Goal: Download file/media

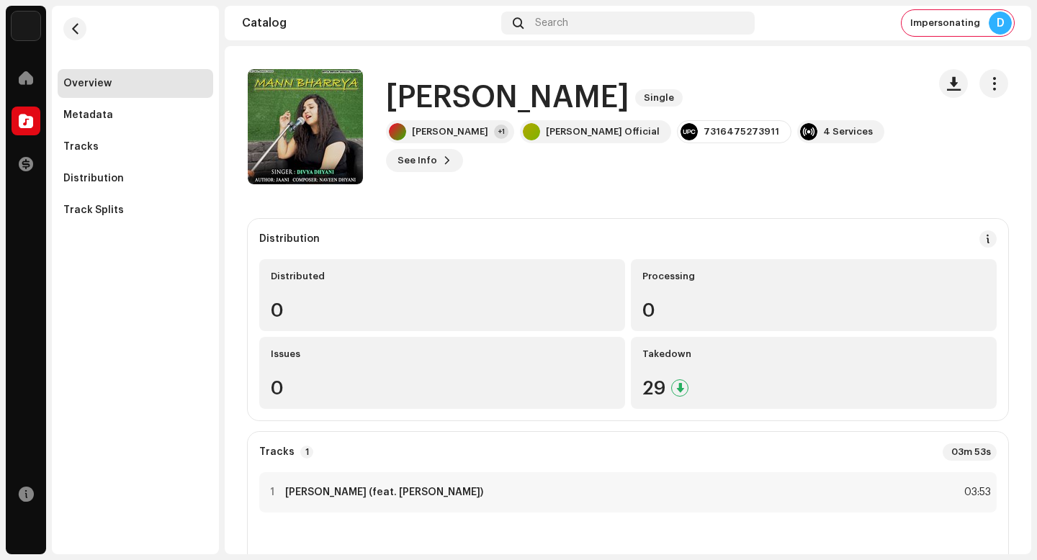
click at [467, 99] on h1 "[PERSON_NAME]" at bounding box center [507, 97] width 243 height 33
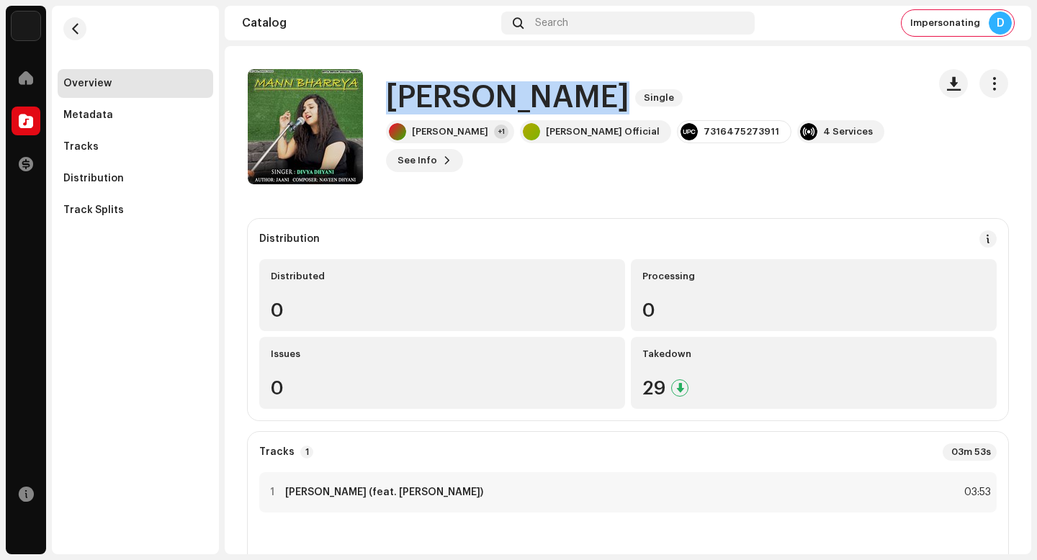
click at [467, 99] on h1 "[PERSON_NAME]" at bounding box center [507, 97] width 243 height 33
copy div "[PERSON_NAME] Bharrya Single"
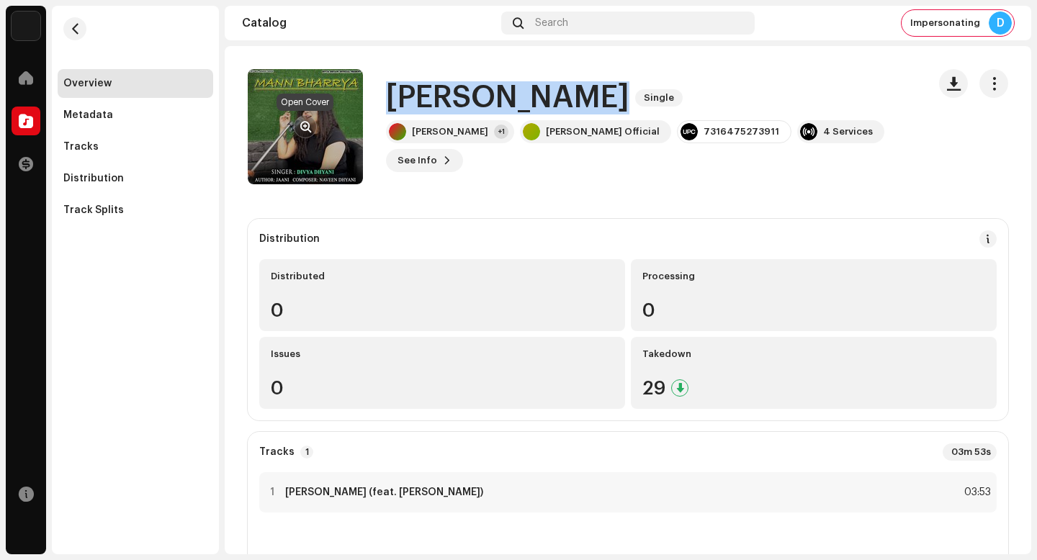
click at [308, 124] on span "button" at bounding box center [305, 127] width 11 height 12
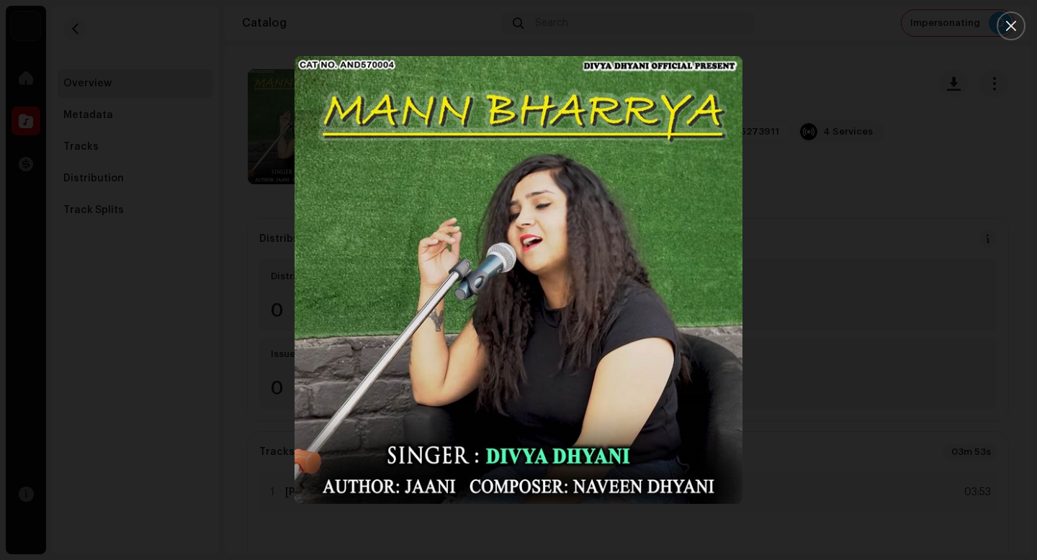
click at [180, 166] on div at bounding box center [518, 280] width 1037 height 560
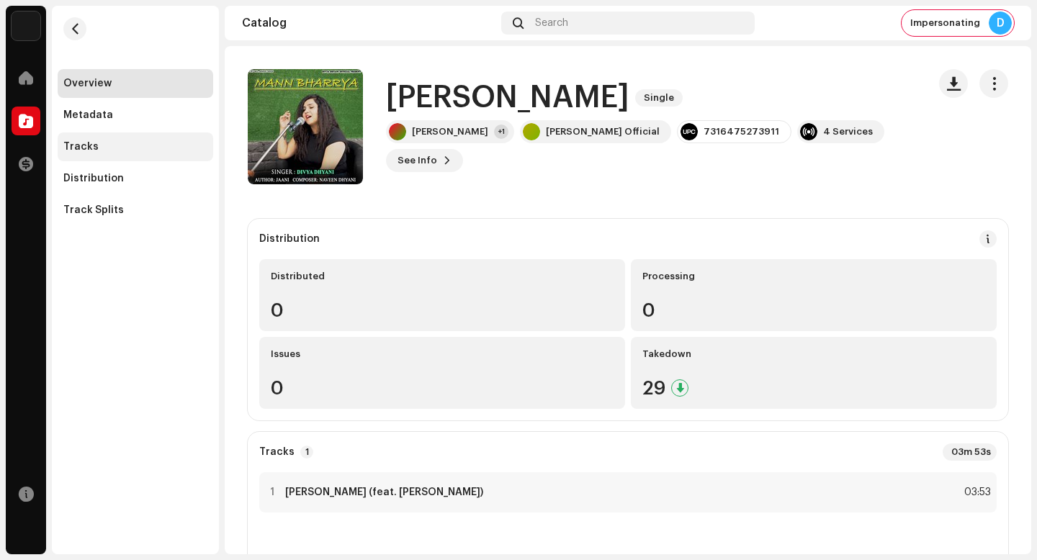
click at [115, 153] on div "Tracks" at bounding box center [136, 147] width 156 height 29
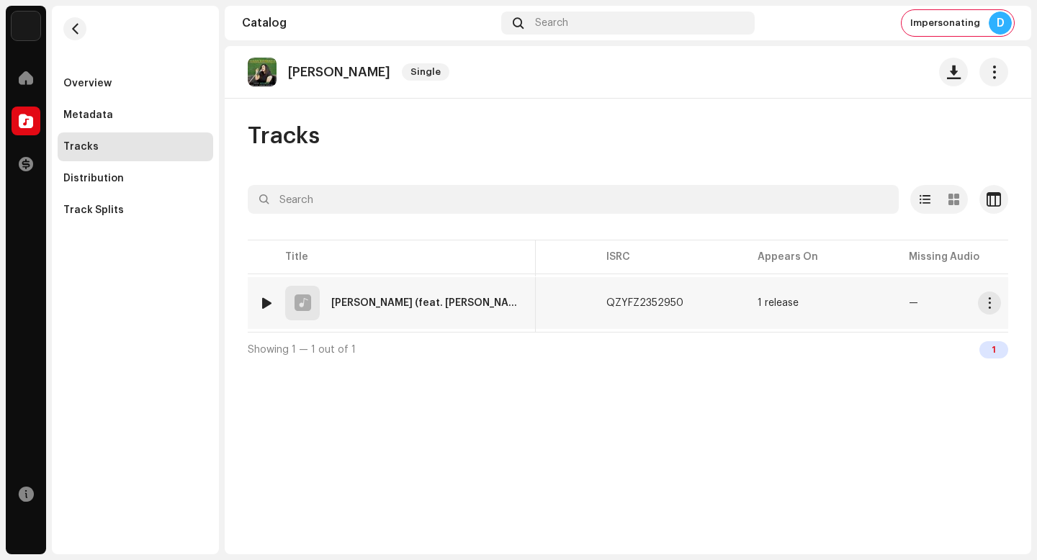
scroll to position [0, 256]
click at [681, 300] on span "button" at bounding box center [685, 304] width 9 height 12
click at [983, 301] on span "button" at bounding box center [985, 304] width 11 height 12
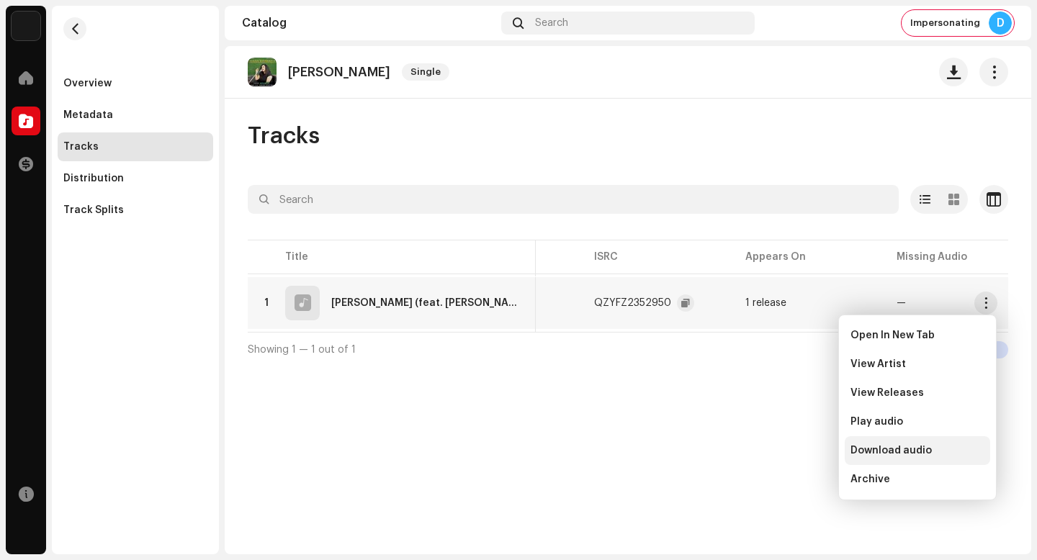
click at [944, 452] on div "Download audio" at bounding box center [918, 451] width 134 height 12
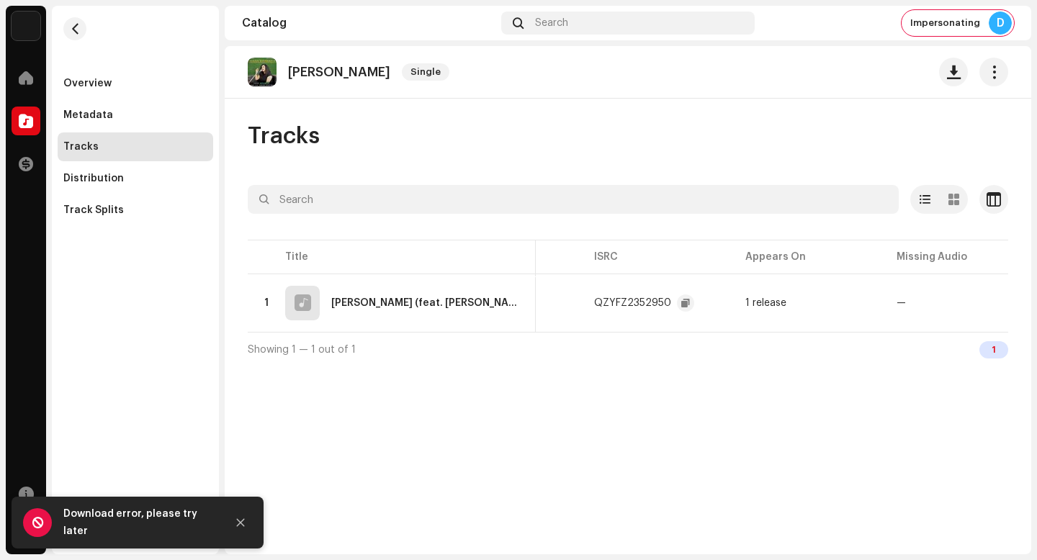
click at [612, 113] on div "Mann Bharrya Single Tracks Selected 0 Options Filters Distribution status In pr…" at bounding box center [628, 300] width 807 height 509
click at [993, 72] on span "button" at bounding box center [995, 72] width 14 height 12
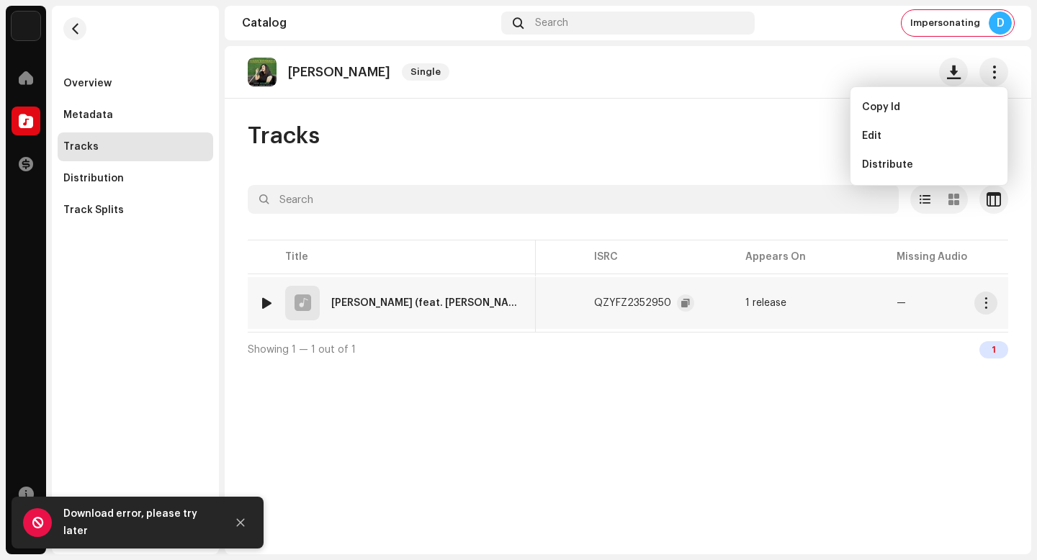
scroll to position [0, 388]
click at [986, 303] on span "button" at bounding box center [985, 304] width 11 height 12
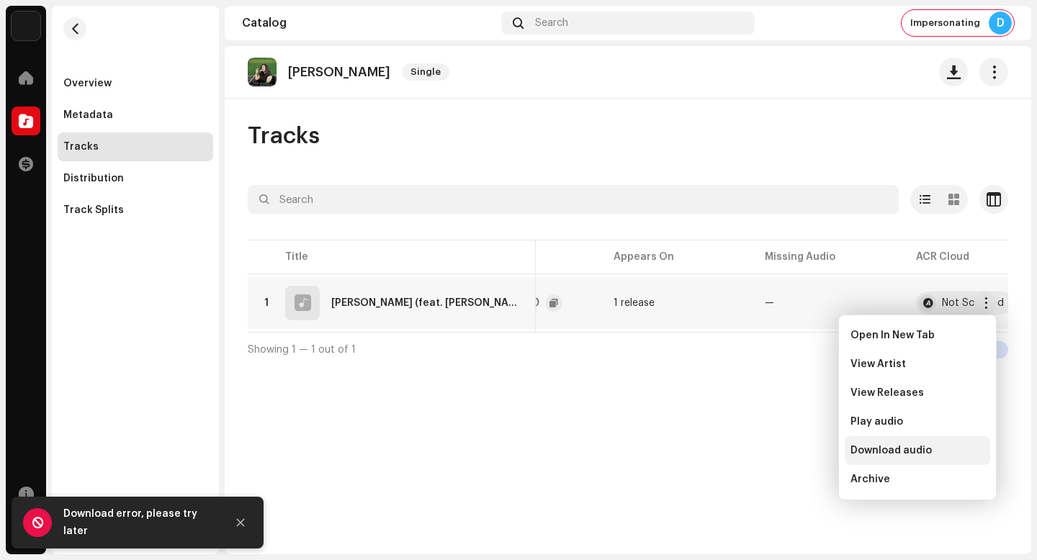
click at [901, 450] on span "Download audio" at bounding box center [891, 451] width 81 height 12
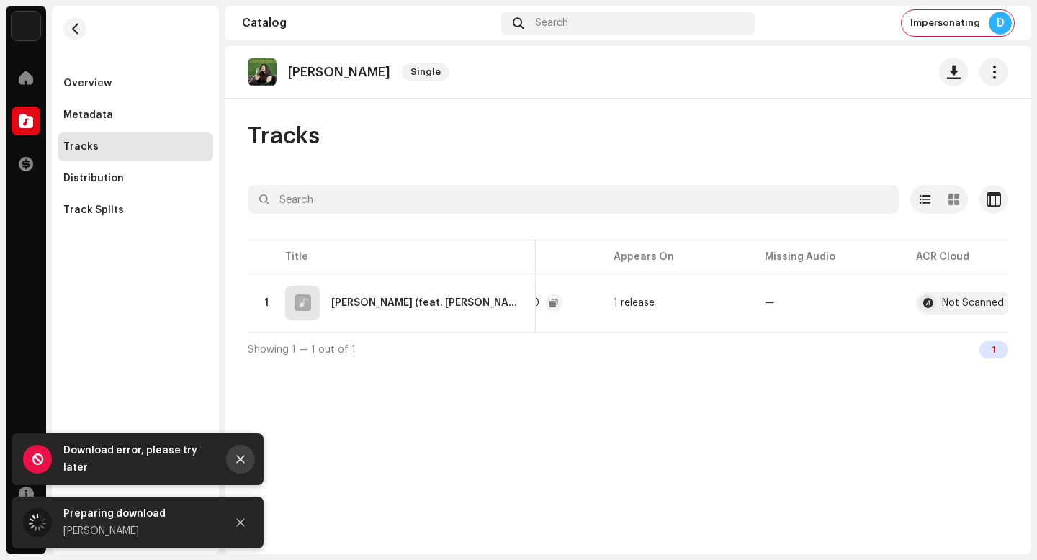
click at [244, 465] on icon "Close" at bounding box center [241, 460] width 10 height 10
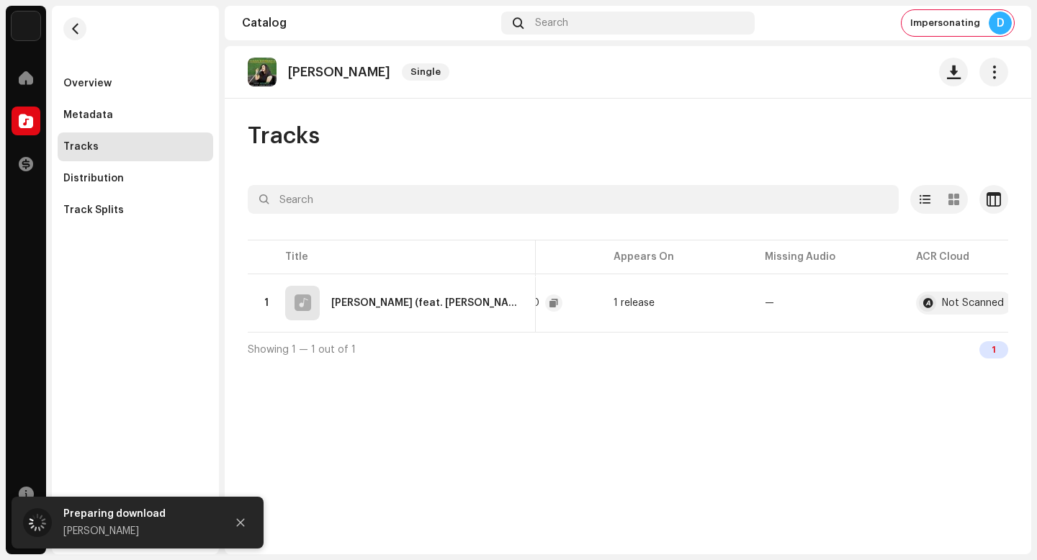
click at [253, 351] on span "Showing 1 — 1 out of 1" at bounding box center [302, 350] width 108 height 10
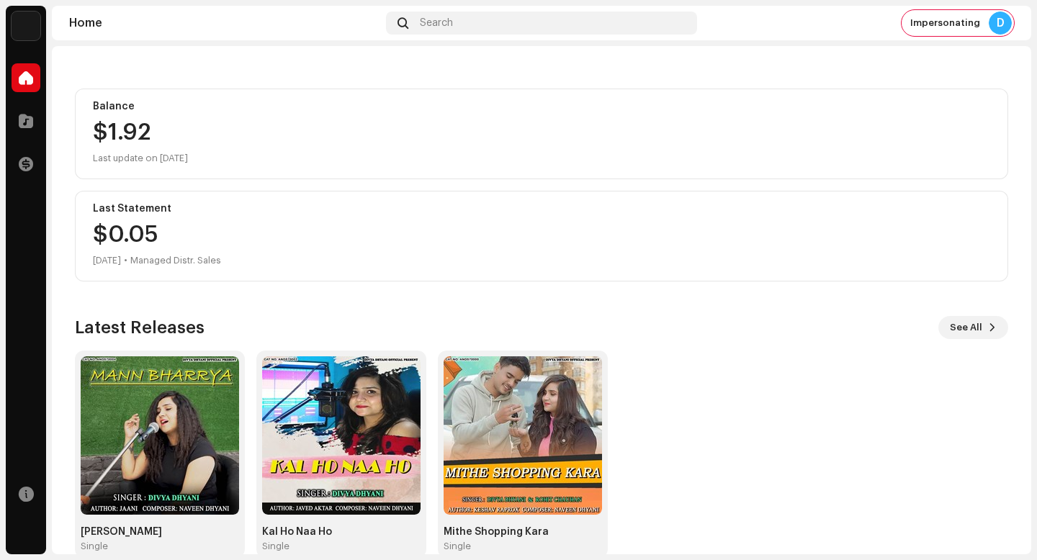
scroll to position [151, 0]
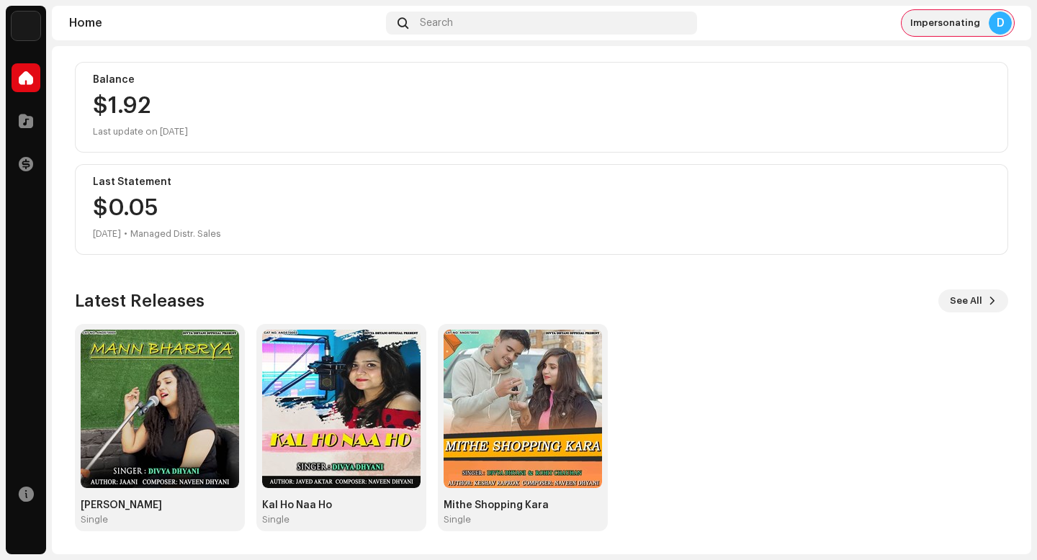
click at [952, 14] on div "Impersonating D" at bounding box center [958, 23] width 112 height 26
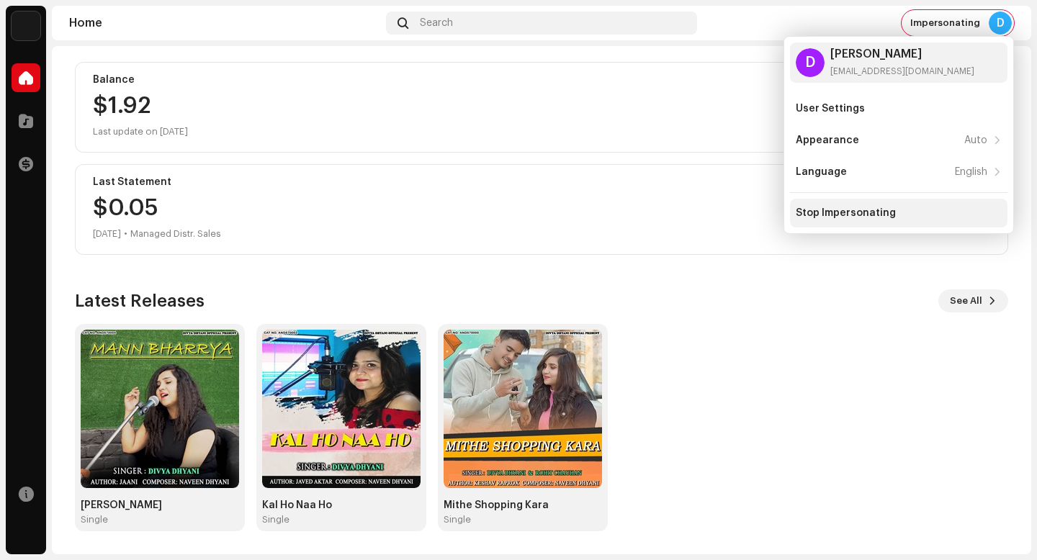
click at [864, 220] on div "Stop Impersonating" at bounding box center [899, 213] width 218 height 29
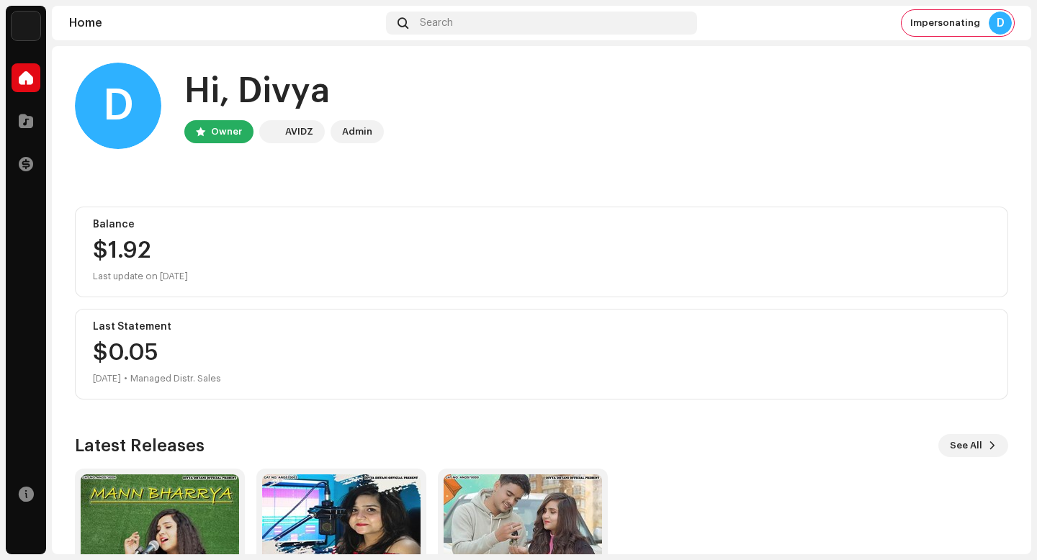
scroll to position [0, 0]
